Goal: Task Accomplishment & Management: Use online tool/utility

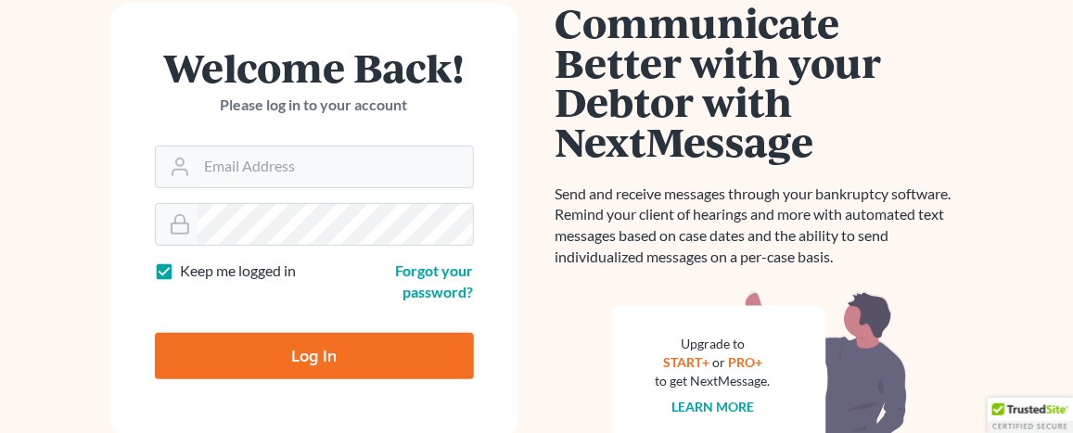
scroll to position [186, 0]
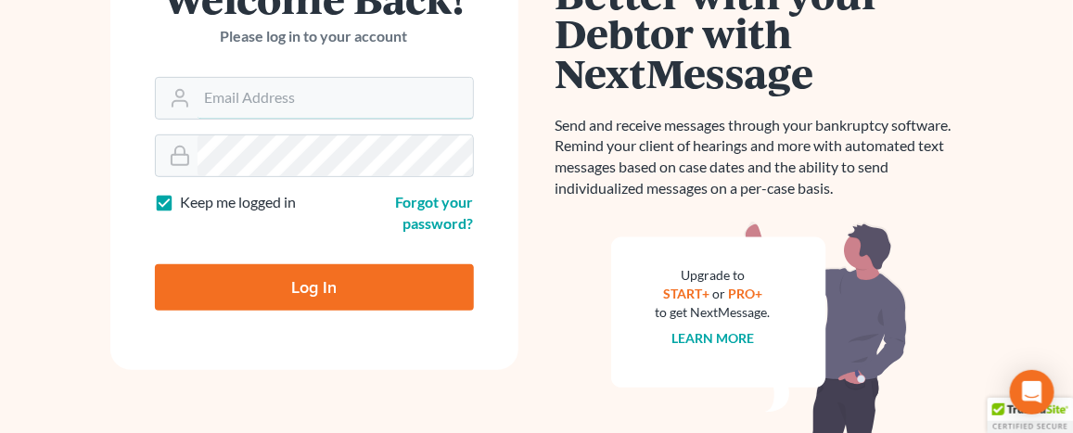
type input "[EMAIL_ADDRESS][DOMAIN_NAME]"
click at [331, 277] on input "Log In" at bounding box center [314, 287] width 319 height 46
type input "Thinking..."
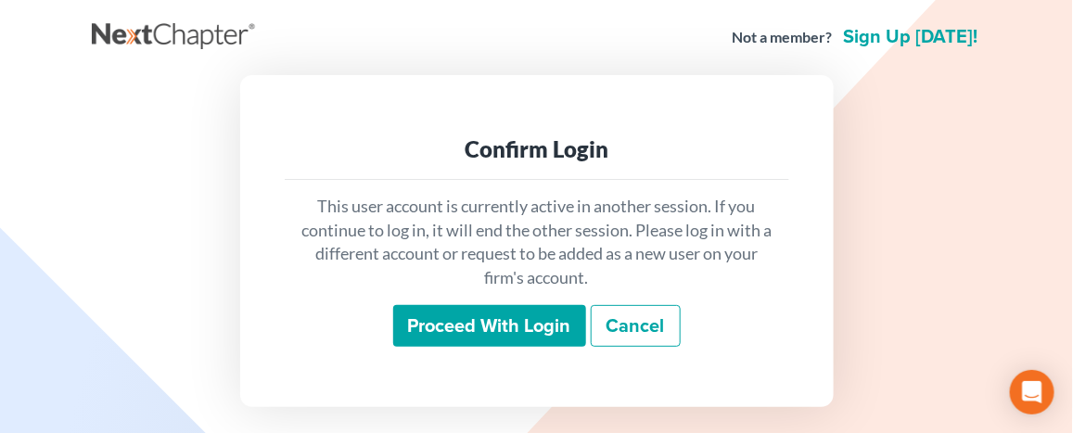
click at [486, 318] on input "Proceed with login" at bounding box center [489, 326] width 193 height 43
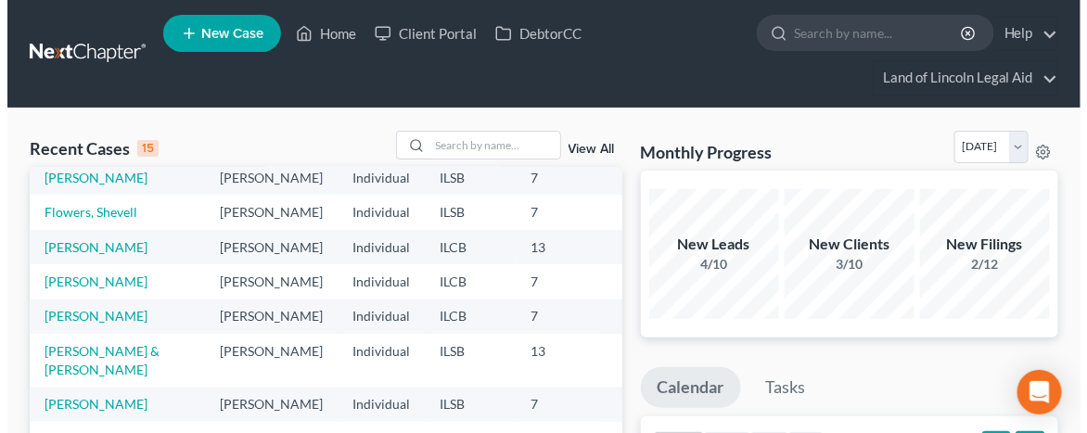
scroll to position [371, 0]
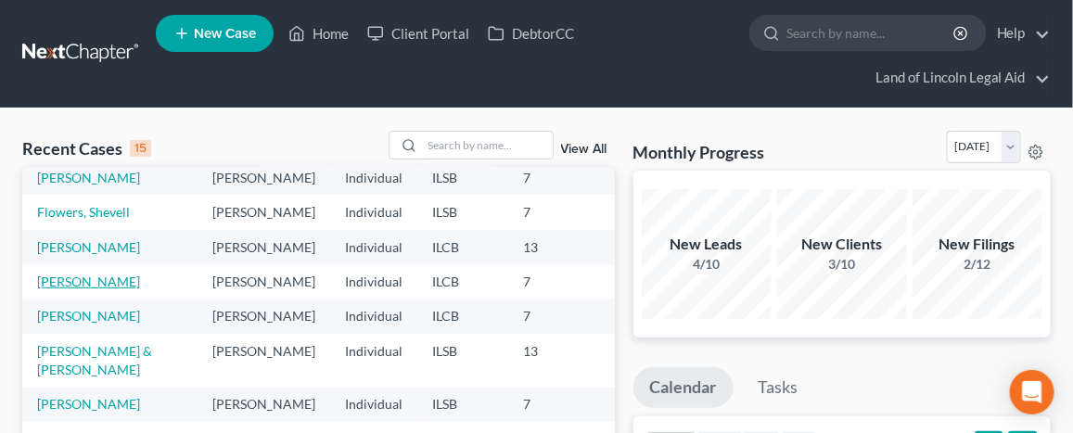
click at [60, 274] on link "Ingram, Madora" at bounding box center [88, 282] width 103 height 16
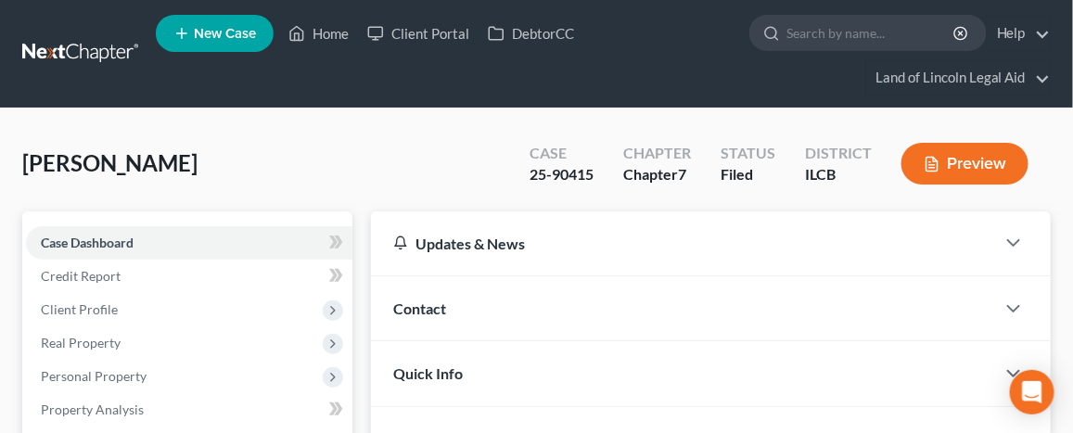
click at [990, 159] on button "Preview" at bounding box center [965, 164] width 127 height 42
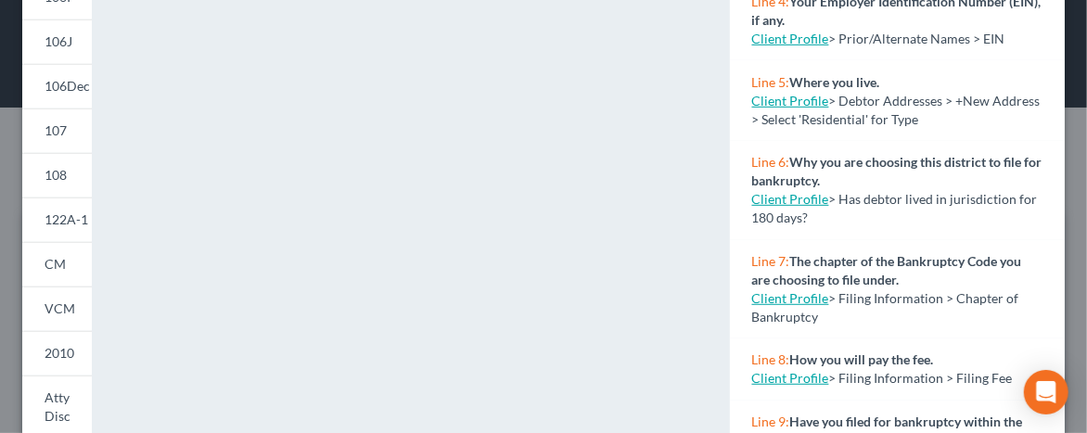
scroll to position [434, 0]
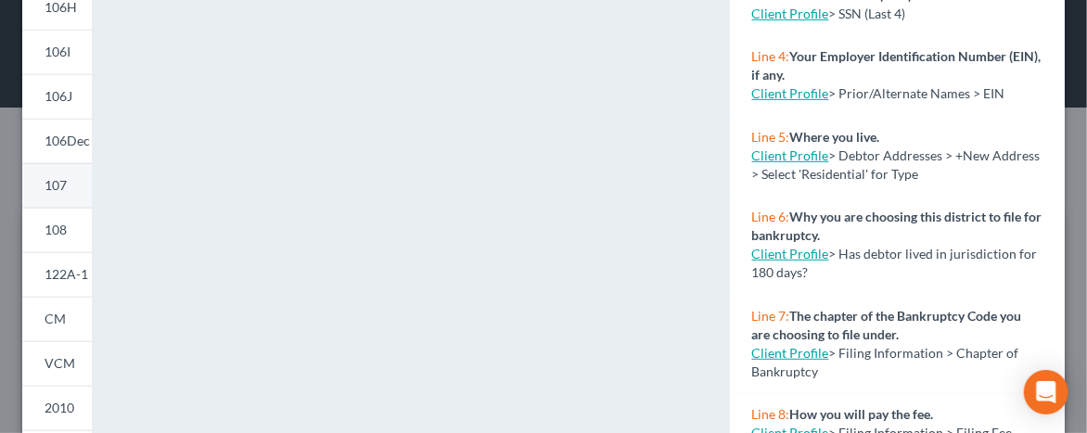
click at [56, 189] on span "107" at bounding box center [56, 185] width 22 height 16
